Goal: Information Seeking & Learning: Learn about a topic

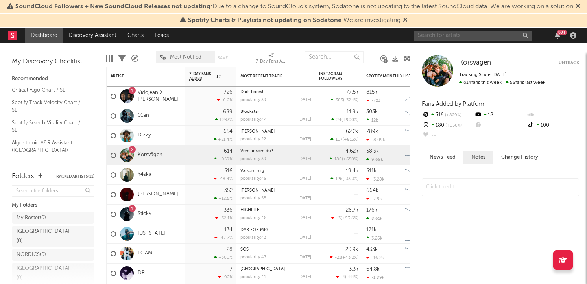
click at [431, 40] on input "text" at bounding box center [473, 36] width 118 height 10
type input "L"
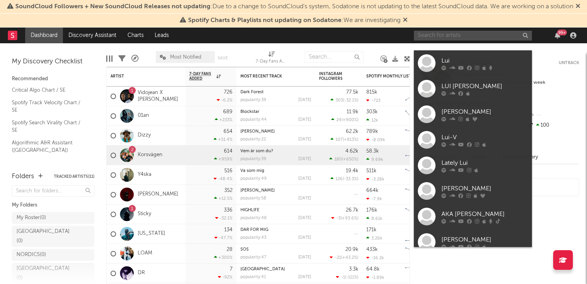
paste input "[URL][DOMAIN_NAME]"
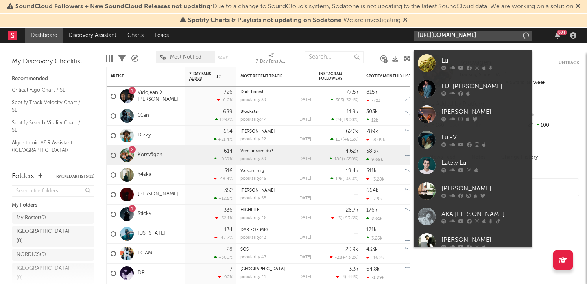
scroll to position [0, 125]
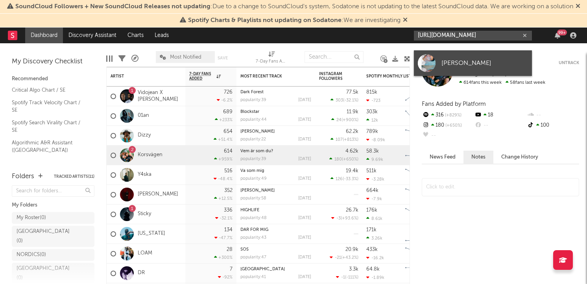
type input "[URL][DOMAIN_NAME]"
click at [453, 62] on div "[PERSON_NAME]" at bounding box center [484, 62] width 86 height 9
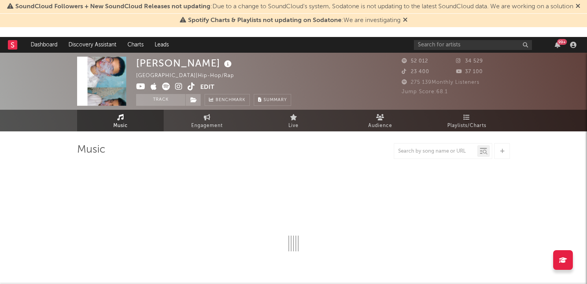
select select "6m"
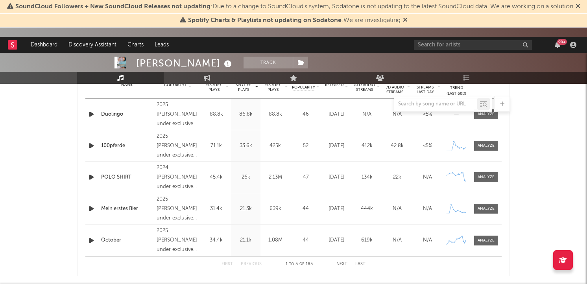
scroll to position [546, 0]
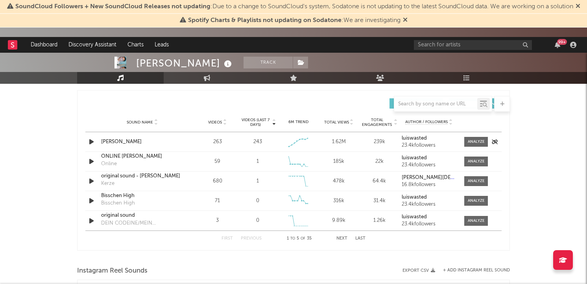
click at [89, 140] on icon "button" at bounding box center [91, 142] width 8 height 10
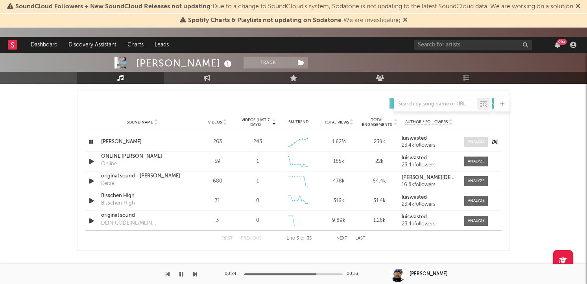
click at [473, 140] on div at bounding box center [475, 142] width 17 height 6
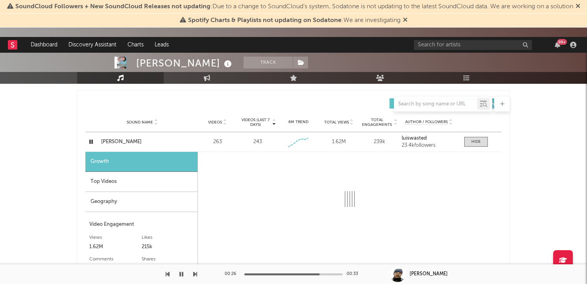
select select "1w"
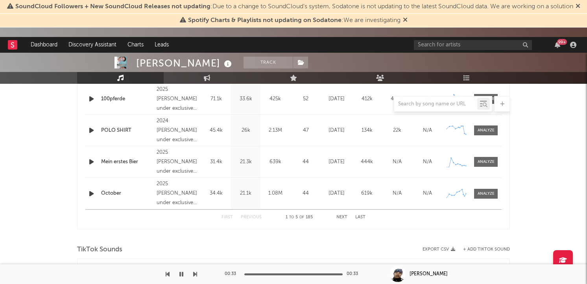
scroll to position [352, 0]
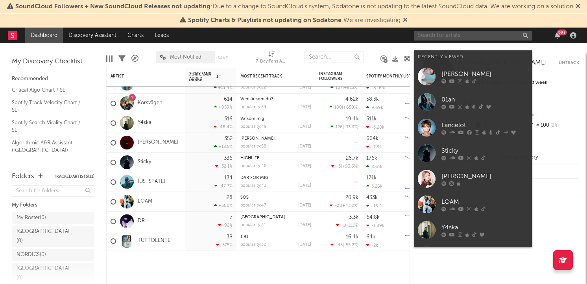
click at [460, 40] on input "text" at bounding box center [473, 36] width 118 height 10
paste input "https://open.spotify.com/artist/1GdFniPzxbAmIGIn89RwoI?si=hAuGN_qrST6wYrnNgLiXyw"
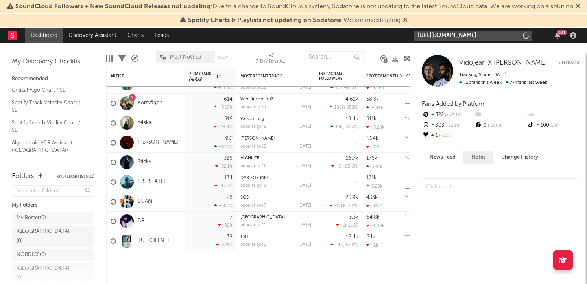
type input "https://open.spotify.com/artist/1GdFniPzxbAmIGIn89RwoI?si=hAuGN_qrST6wYrnNgLiXyw"
click at [447, 64] on div "Vidojean X Oliver Loenn Vidojean X Oliver Loenn Untrack Tracking Since: August …" at bounding box center [498, 163] width 177 height 241
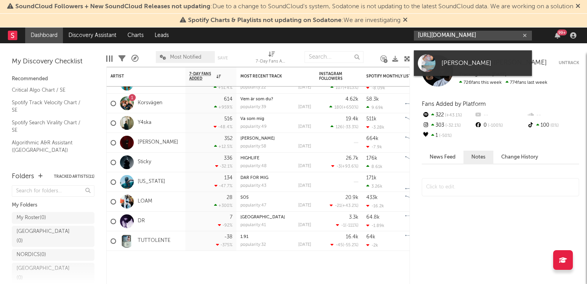
click at [454, 40] on input "https://open.spotify.com/artist/1GdFniPzxbAmIGIn89RwoI?si=hAuGN_qrST6wYrnNgLiXyw" at bounding box center [473, 36] width 118 height 10
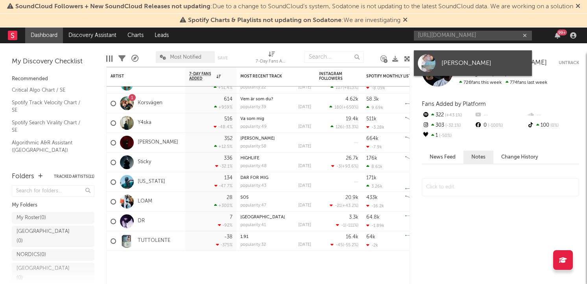
click at [453, 57] on link "[PERSON_NAME]" at bounding box center [473, 63] width 118 height 26
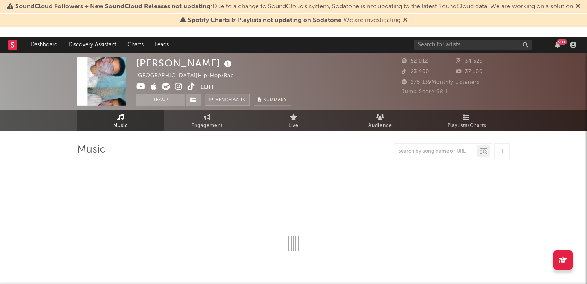
select select "6m"
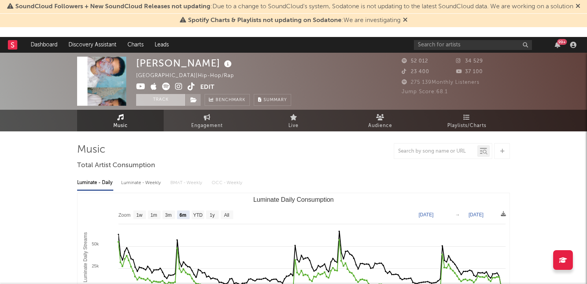
click at [170, 99] on button "Track" at bounding box center [160, 100] width 49 height 12
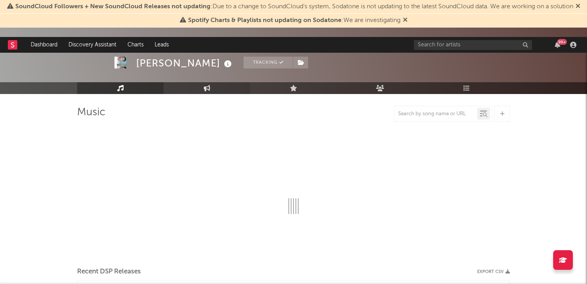
select select "6m"
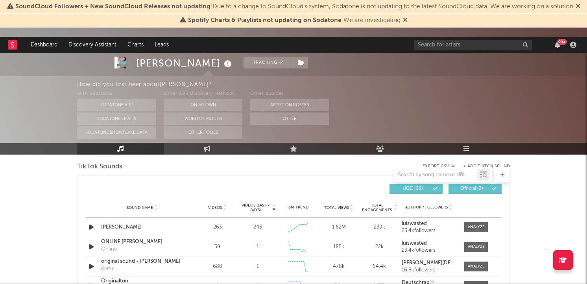
scroll to position [539, 0]
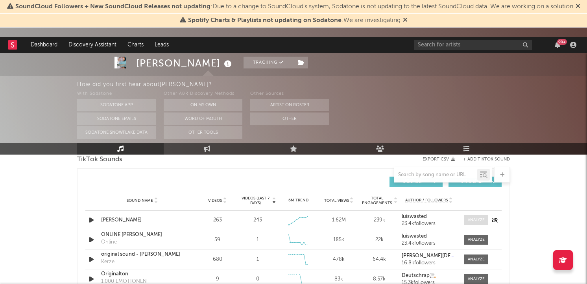
click at [470, 222] on div at bounding box center [475, 220] width 17 height 6
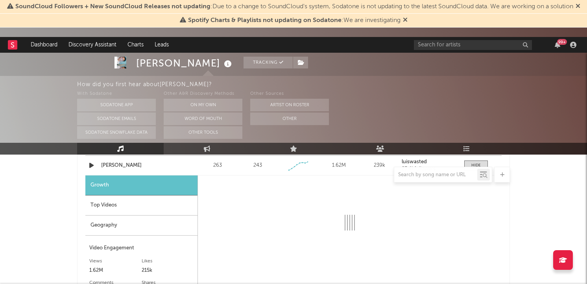
scroll to position [607, 0]
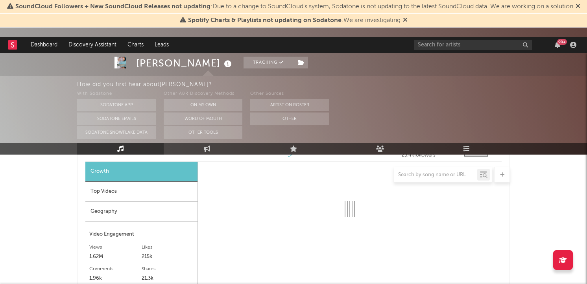
select select "1w"
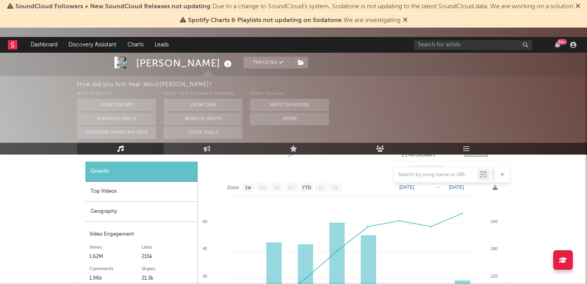
click at [117, 190] on div "Top Videos" at bounding box center [141, 192] width 112 height 20
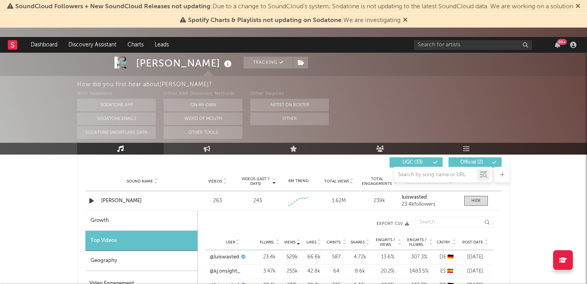
scroll to position [557, 0]
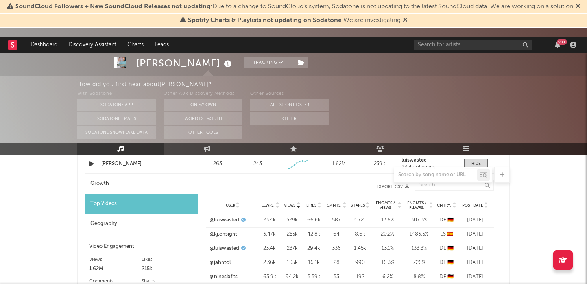
click at [117, 224] on div "Geography" at bounding box center [141, 224] width 112 height 20
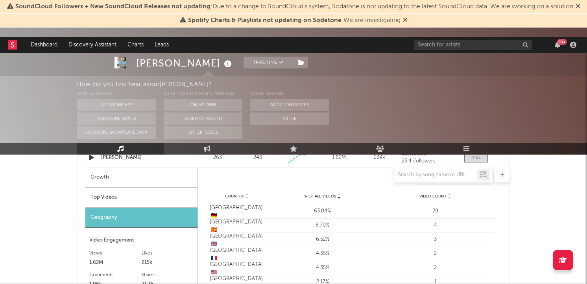
scroll to position [592, 0]
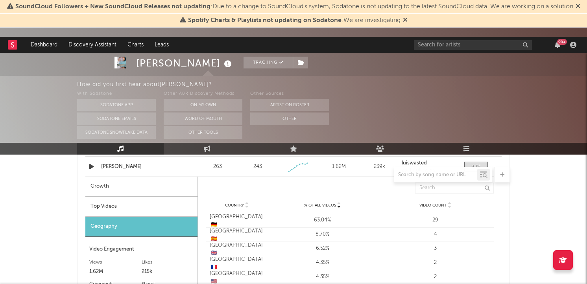
click at [105, 188] on div "Growth" at bounding box center [141, 187] width 112 height 20
select select "1w"
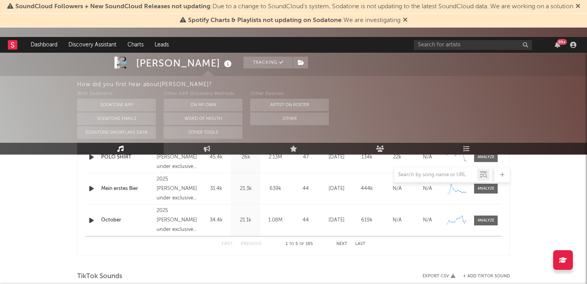
scroll to position [420, 0]
